Goal: Navigation & Orientation: Find specific page/section

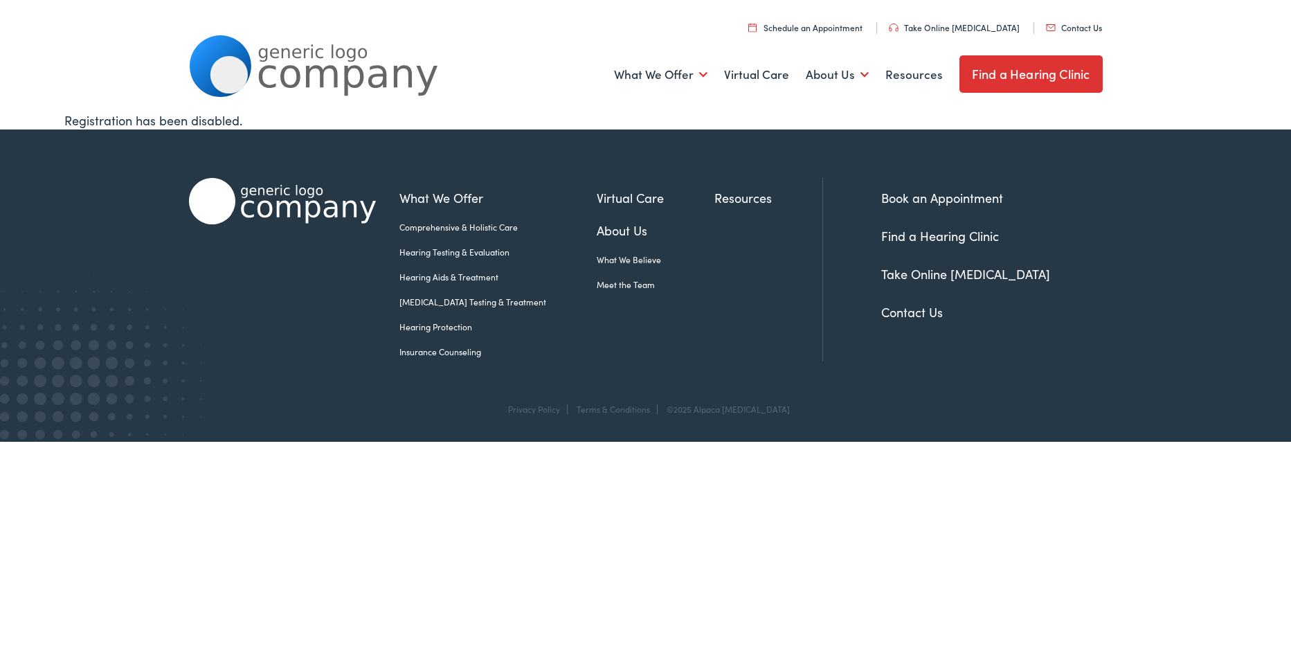
click at [926, 273] on link "Take Online [MEDICAL_DATA]" at bounding box center [965, 273] width 169 height 17
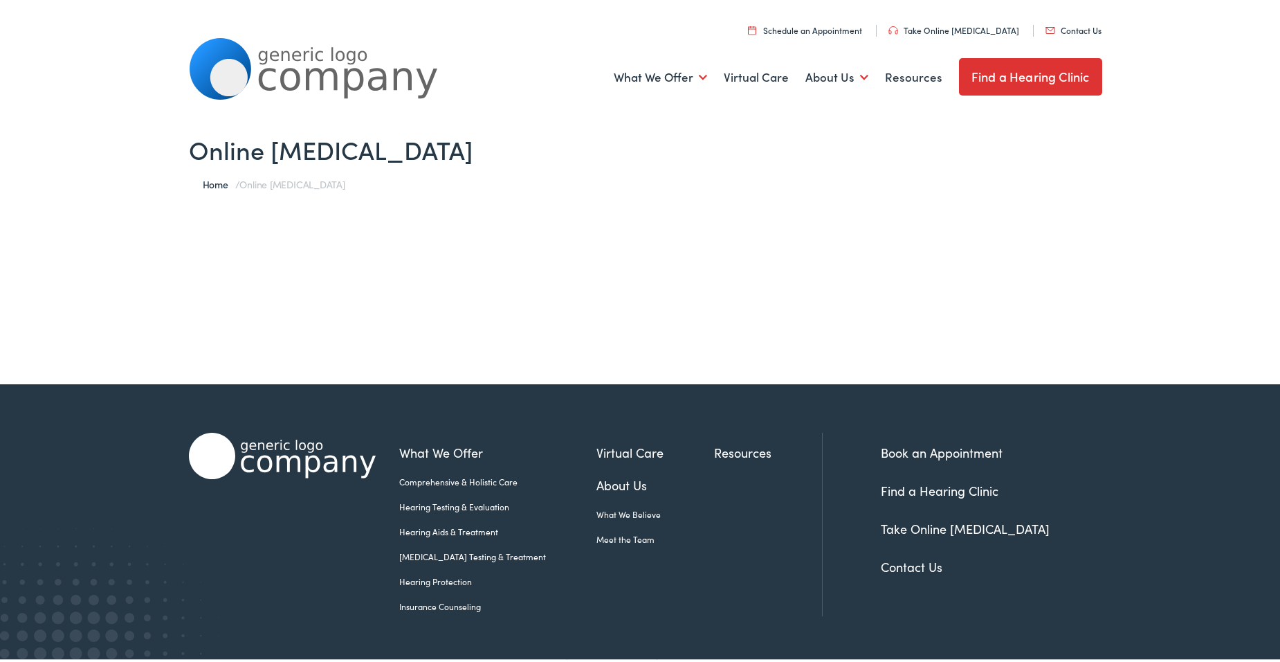
click at [608, 480] on link "About Us" at bounding box center [656, 482] width 118 height 19
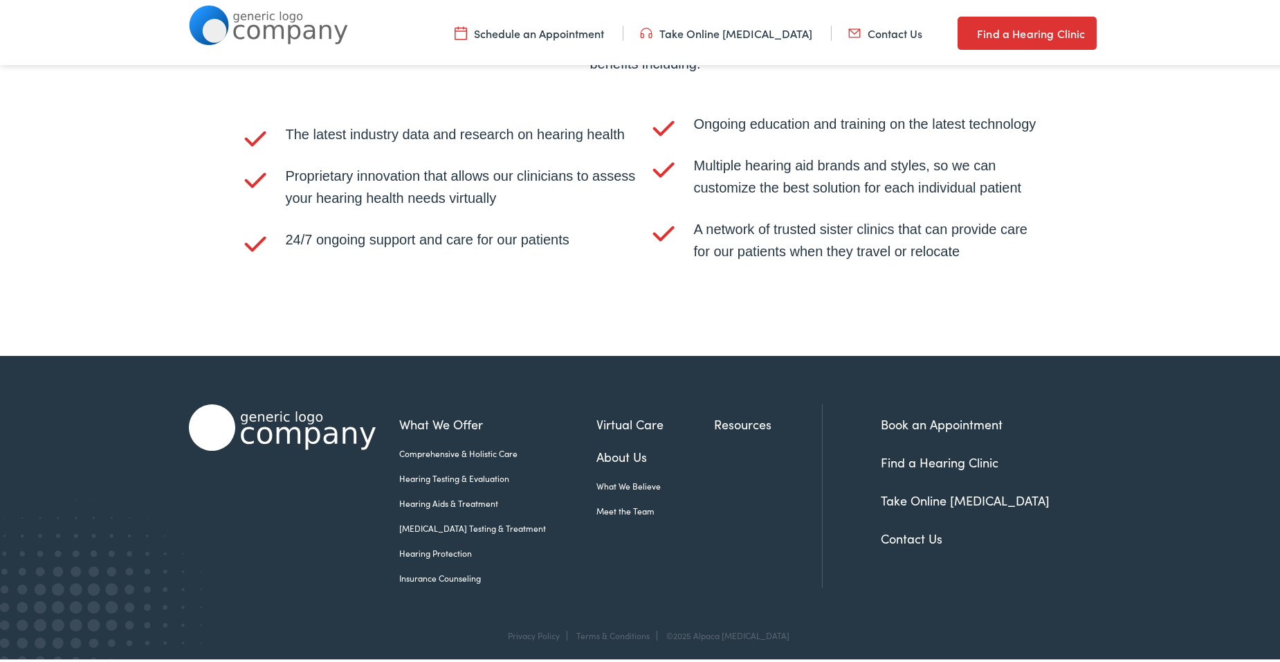
scroll to position [2883, 0]
click at [597, 502] on link "Meet the Team" at bounding box center [656, 507] width 118 height 12
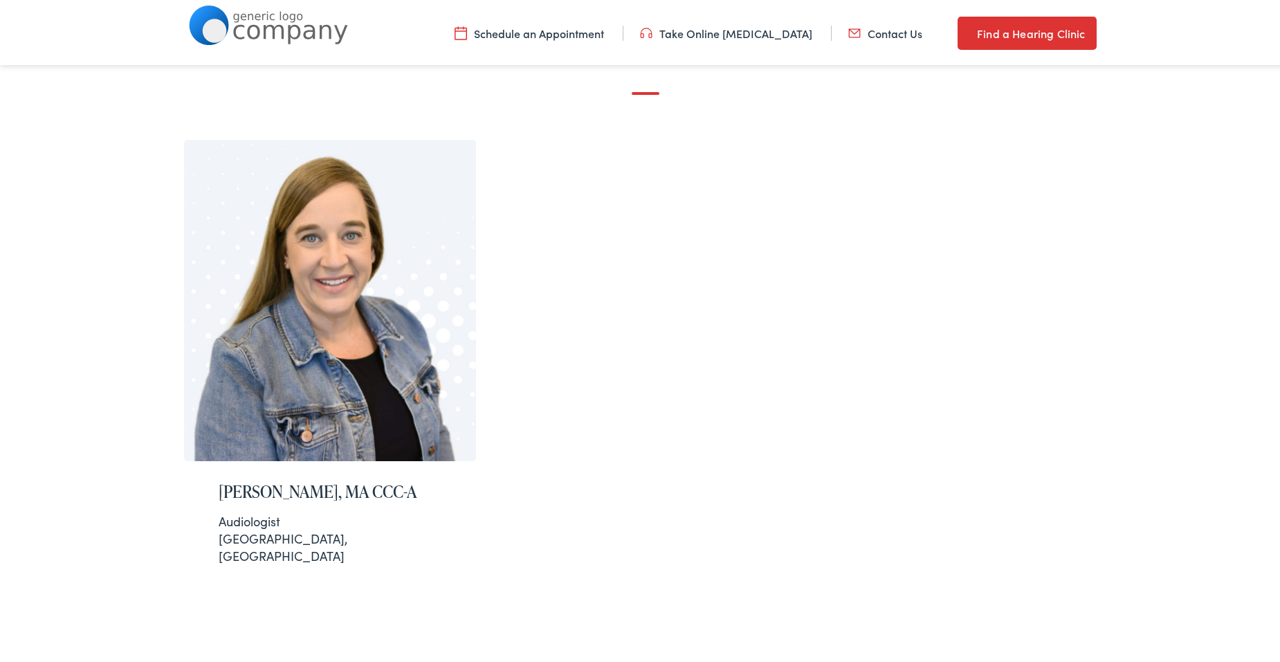
scroll to position [277, 0]
